Goal: Information Seeking & Learning: Learn about a topic

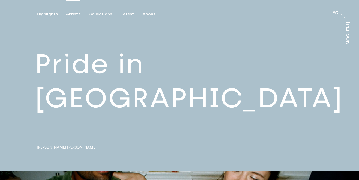
click at [72, 12] on div "Artists" at bounding box center [73, 14] width 14 height 5
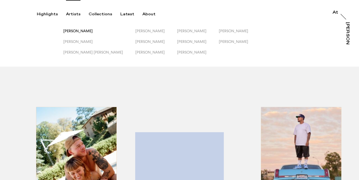
click at [77, 31] on span "[PERSON_NAME]" at bounding box center [77, 31] width 29 height 4
click at [72, 15] on div "Artists" at bounding box center [73, 14] width 14 height 5
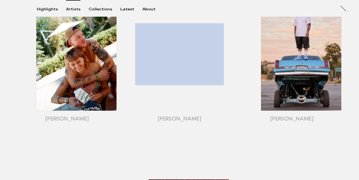
scroll to position [72, 0]
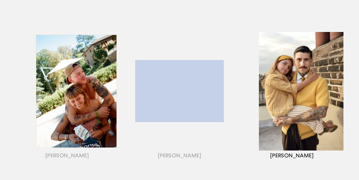
click at [306, 72] on div "button" at bounding box center [292, 98] width 113 height 170
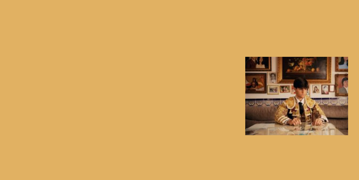
click at [306, 72] on div "button" at bounding box center [292, 98] width 113 height 170
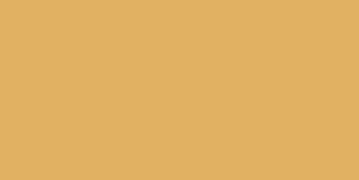
scroll to position [297, 0]
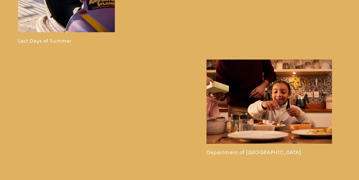
scroll to position [1094, 0]
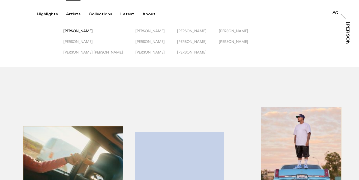
click at [79, 30] on span "[PERSON_NAME]" at bounding box center [77, 31] width 29 height 4
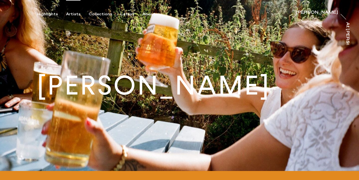
click at [74, 13] on div "Artists" at bounding box center [73, 14] width 14 height 5
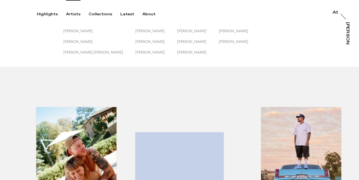
click at [135, 34] on button "[PERSON_NAME]" at bounding box center [156, 34] width 42 height 11
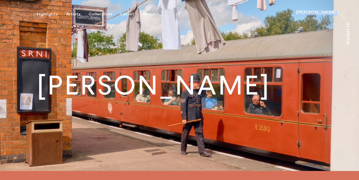
drag, startPoint x: 340, startPoint y: 12, endPoint x: 305, endPoint y: 12, distance: 34.1
click at [305, 12] on div "Highlights Artists Collections Latest About [PERSON_NAME] [PERSON_NAME] At [PER…" at bounding box center [180, 8] width 361 height 17
copy div "[PERSON_NAME] [PERSON_NAME]"
